Goal: Complete application form

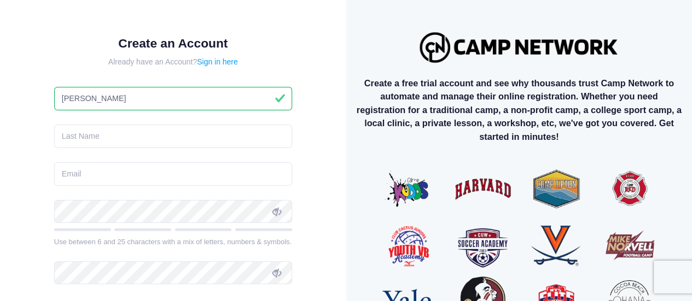
type input "Stacy"
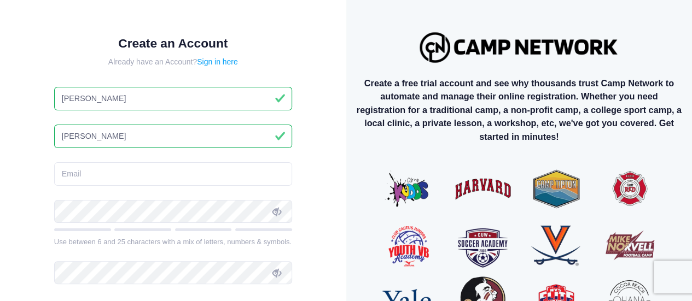
type input "Senden Bengtson"
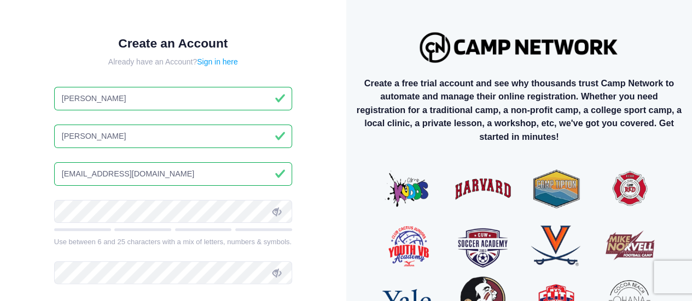
type input "stacybengtson@icloud.com"
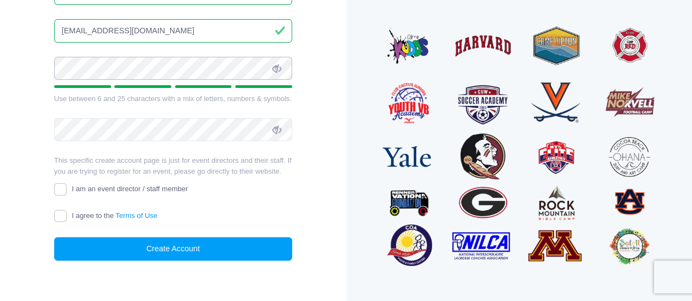
scroll to position [159, 0]
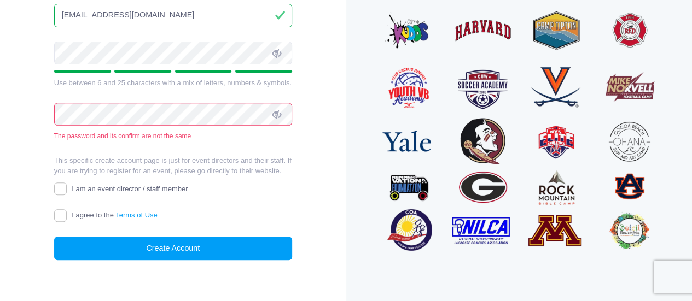
click at [275, 49] on icon at bounding box center [276, 53] width 9 height 9
click at [281, 119] on icon at bounding box center [276, 115] width 9 height 9
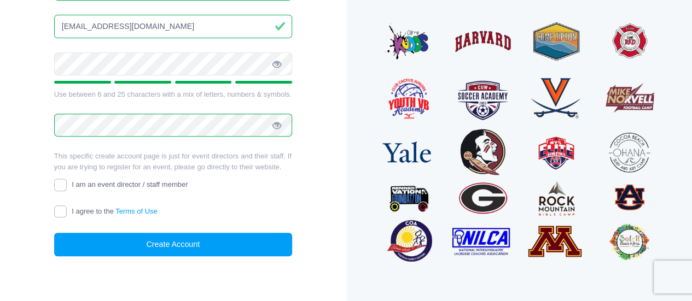
click at [61, 218] on input "I agree to the Terms of Use" at bounding box center [60, 212] width 13 height 13
checkbox input "true"
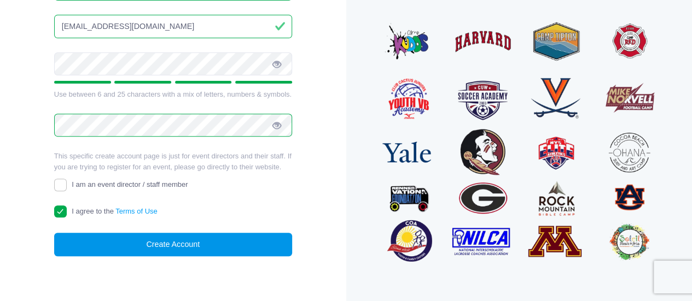
click at [196, 257] on button "Create Account" at bounding box center [173, 245] width 238 height 24
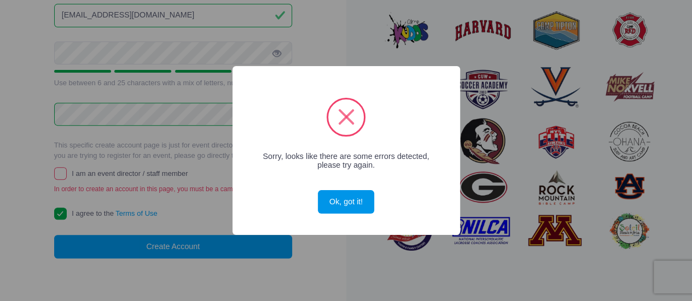
click at [346, 205] on button "Ok, got it!" at bounding box center [346, 202] width 56 height 24
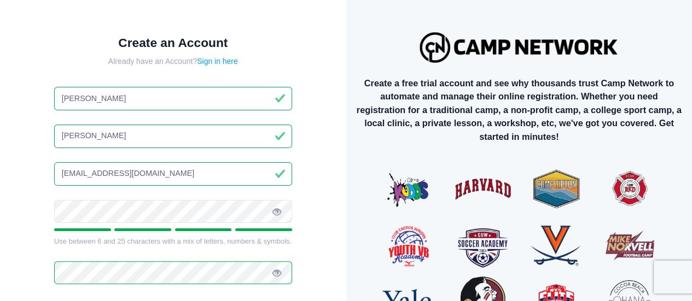
scroll to position [1, 0]
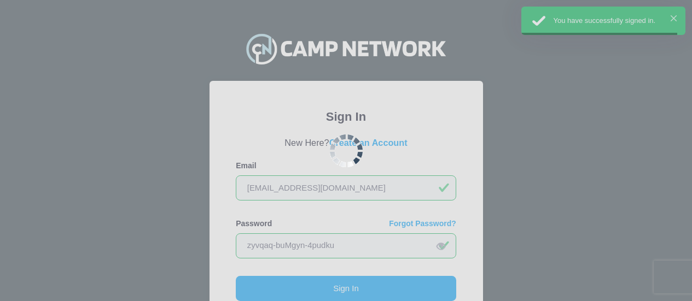
scroll to position [110, 0]
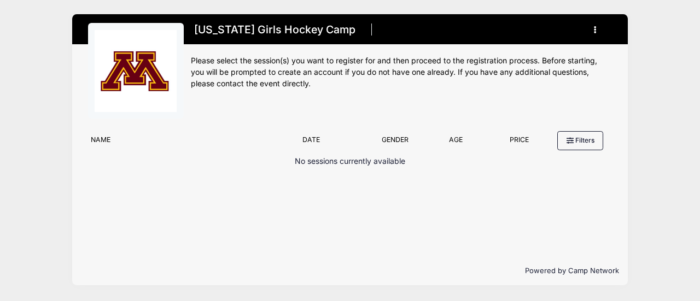
click at [597, 26] on button "button" at bounding box center [598, 29] width 30 height 19
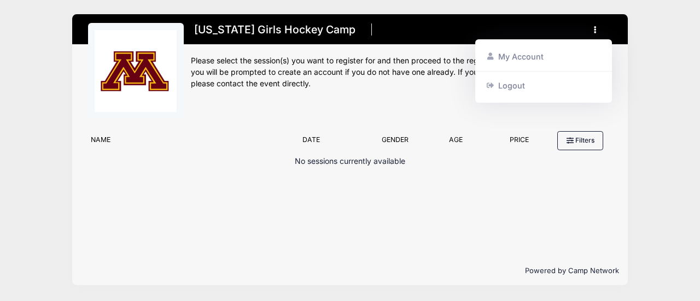
click at [326, 89] on div "Please select the session(s) you want to register for and then proceed to the r…" at bounding box center [401, 72] width 421 height 34
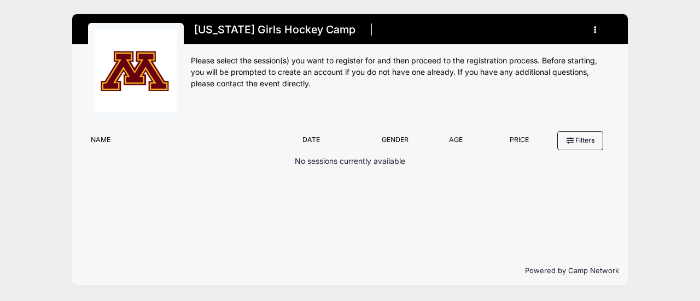
click at [588, 30] on button "button" at bounding box center [598, 29] width 30 height 19
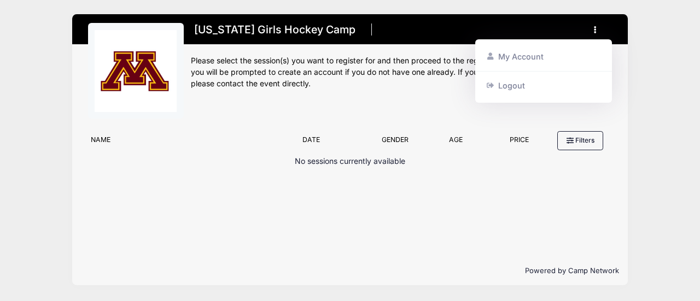
click at [136, 73] on img at bounding box center [136, 71] width 82 height 82
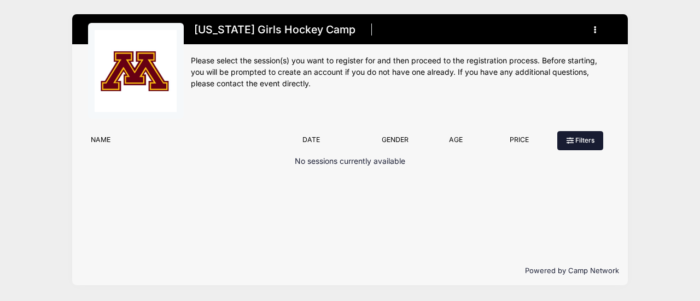
click at [568, 141] on icon at bounding box center [571, 141] width 9 height 0
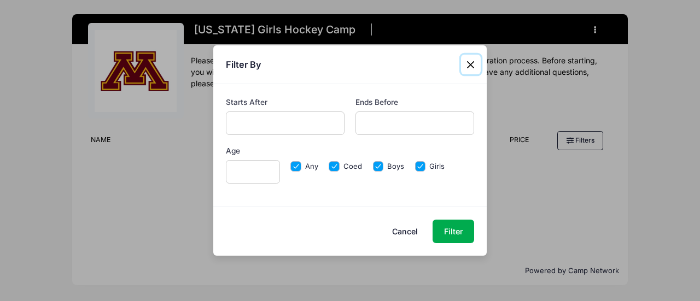
click at [472, 67] on button "Close" at bounding box center [471, 65] width 20 height 20
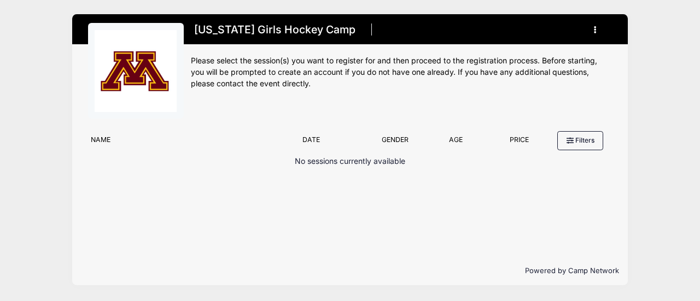
click at [597, 28] on button "button" at bounding box center [598, 29] width 30 height 19
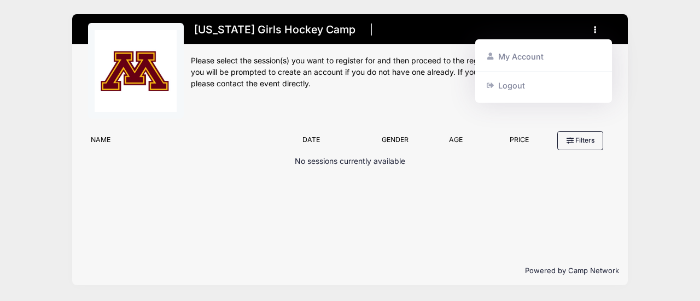
click at [340, 32] on h1 "[US_STATE] Girls Hockey Camp" at bounding box center [275, 29] width 168 height 19
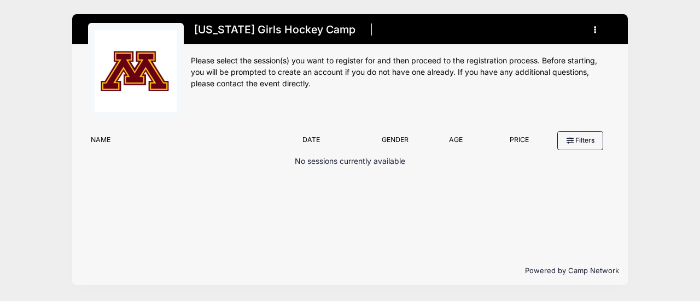
click at [153, 78] on img at bounding box center [136, 71] width 82 height 82
